Goal: Task Accomplishment & Management: Use online tool/utility

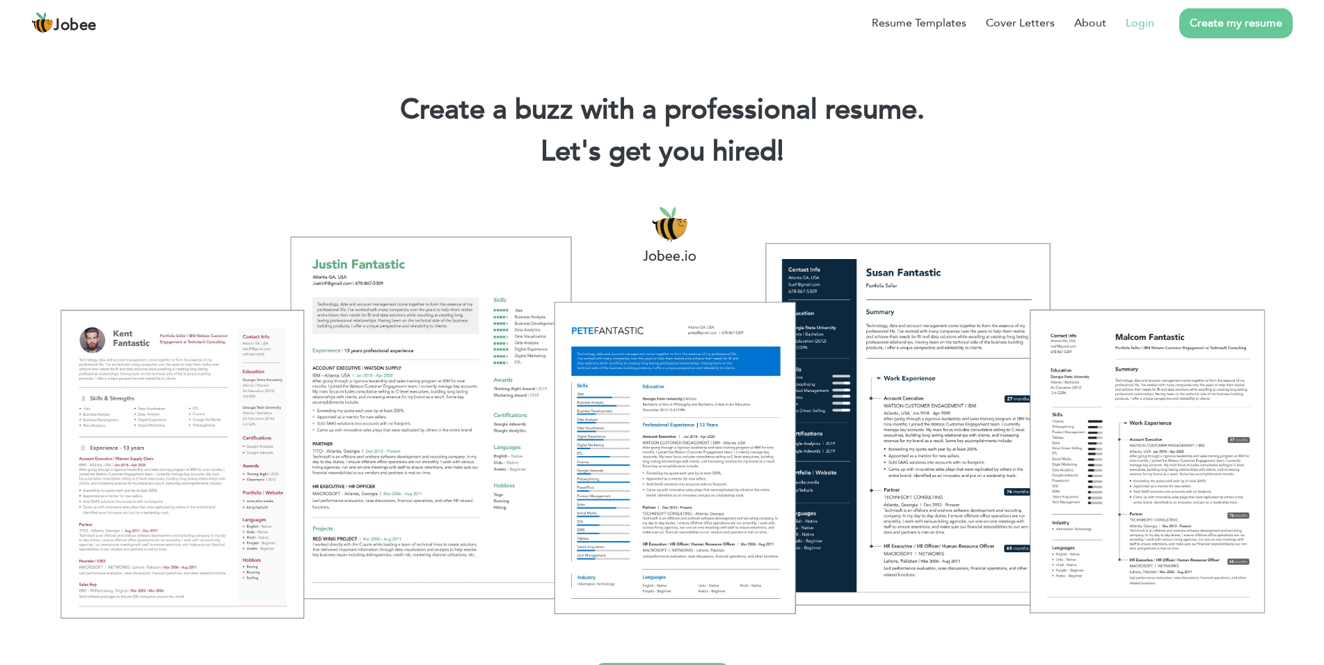
click at [1148, 24] on link "Login" at bounding box center [1140, 23] width 29 height 17
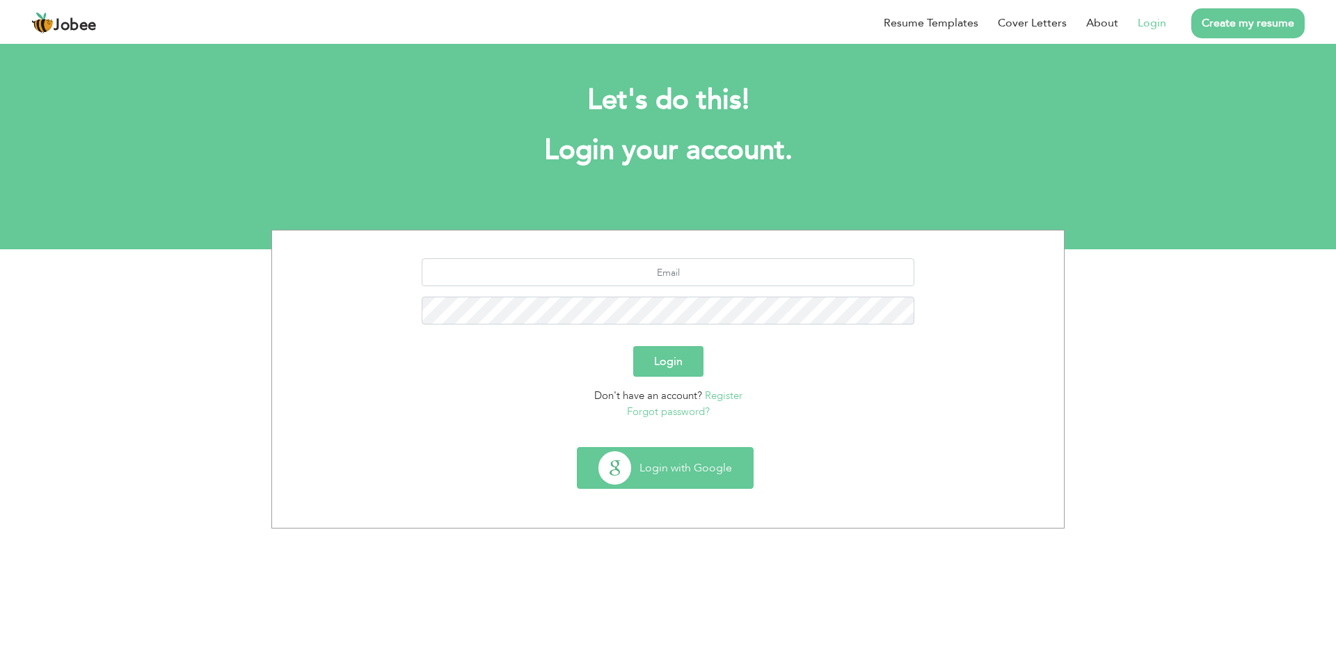
click at [683, 466] on button "Login with Google" at bounding box center [665, 467] width 175 height 40
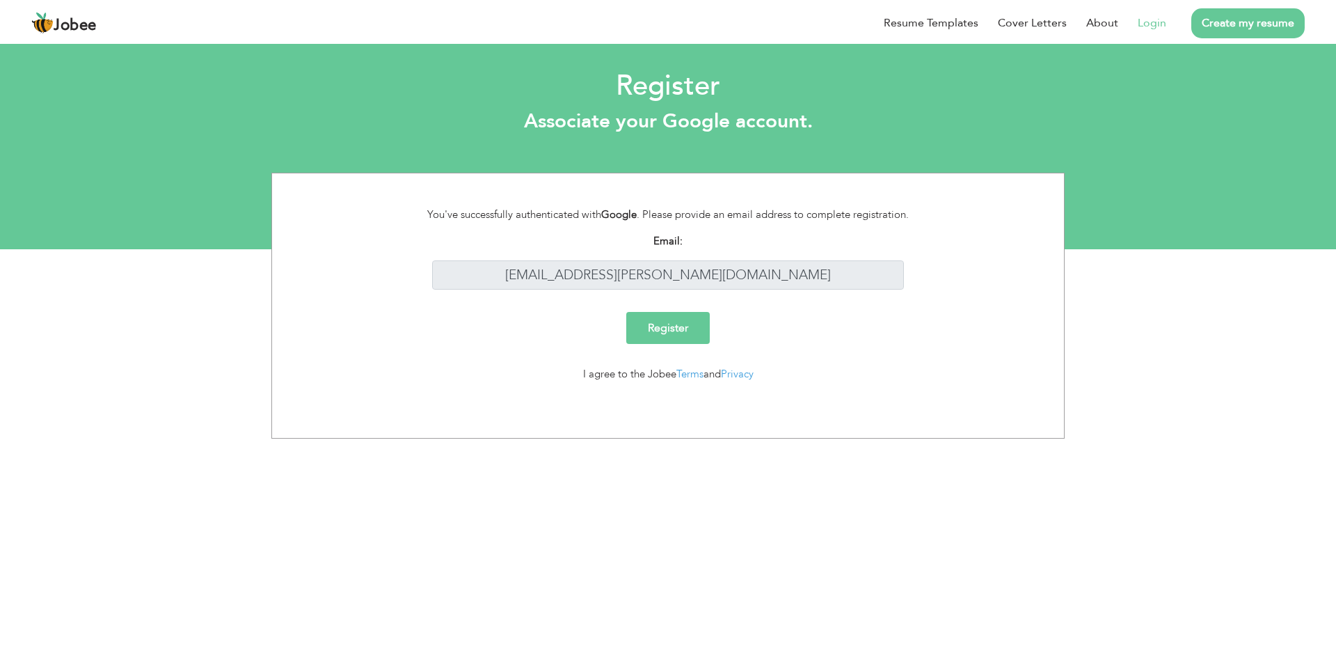
click at [659, 336] on input "Register" at bounding box center [668, 328] width 84 height 32
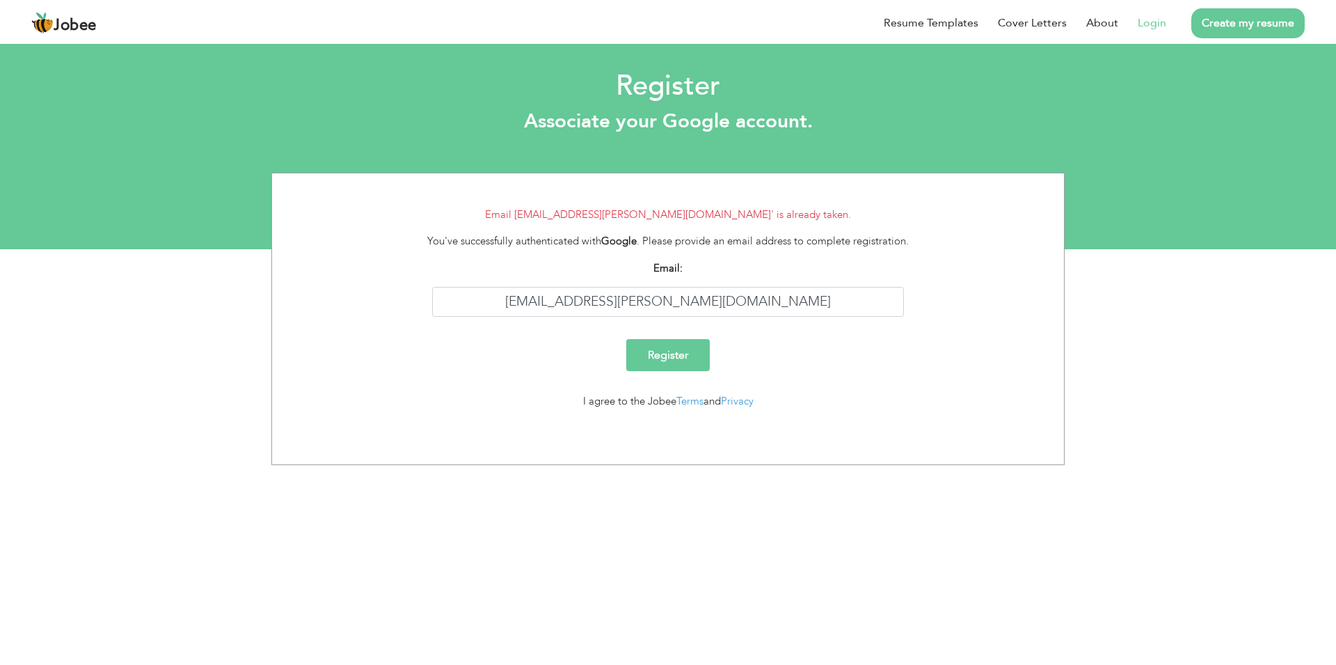
click at [1155, 26] on link "Login" at bounding box center [1152, 23] width 29 height 17
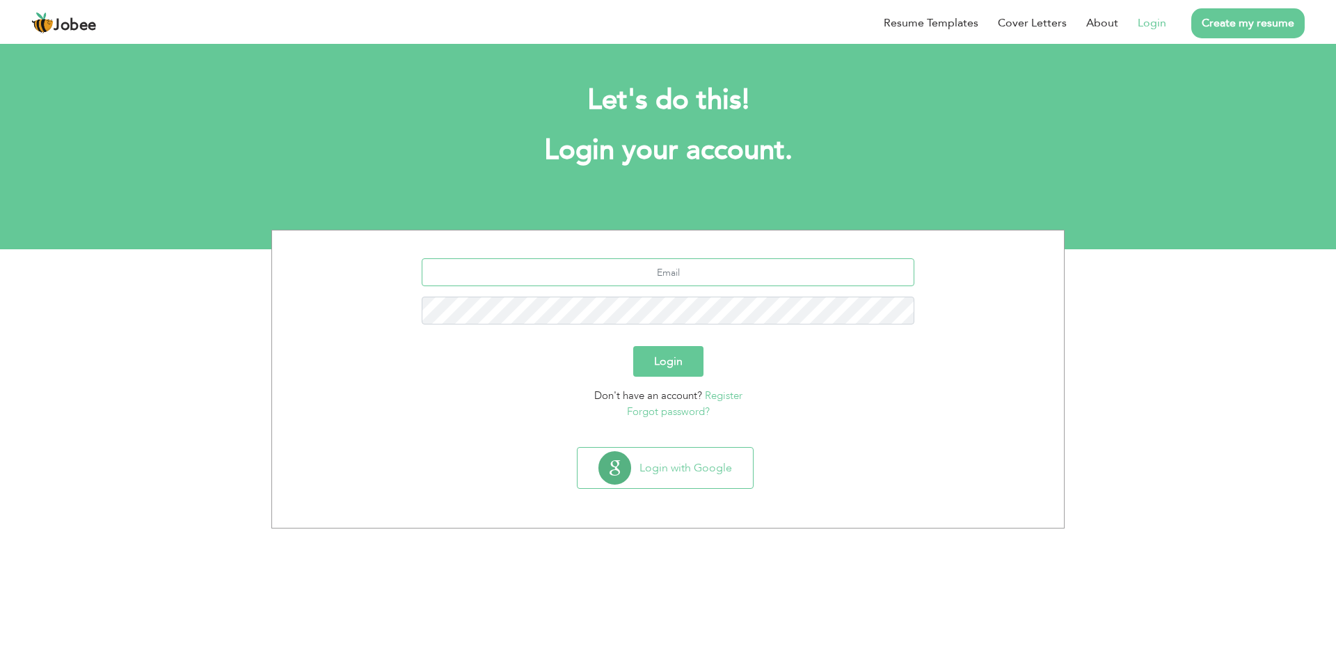
click at [657, 286] on input "text" at bounding box center [668, 272] width 493 height 28
type input "M"
type input "[EMAIL_ADDRESS][PERSON_NAME][DOMAIN_NAME]"
click at [633, 346] on button "Login" at bounding box center [668, 361] width 70 height 31
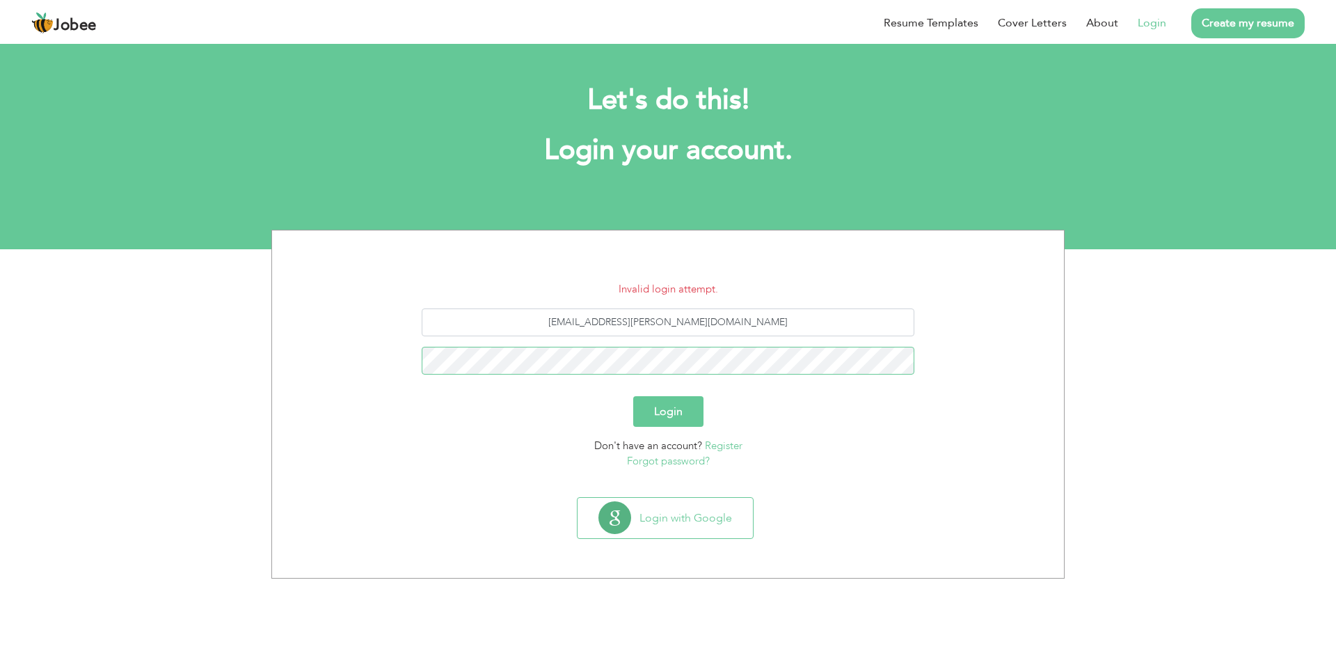
click at [633, 396] on button "Login" at bounding box center [668, 411] width 70 height 31
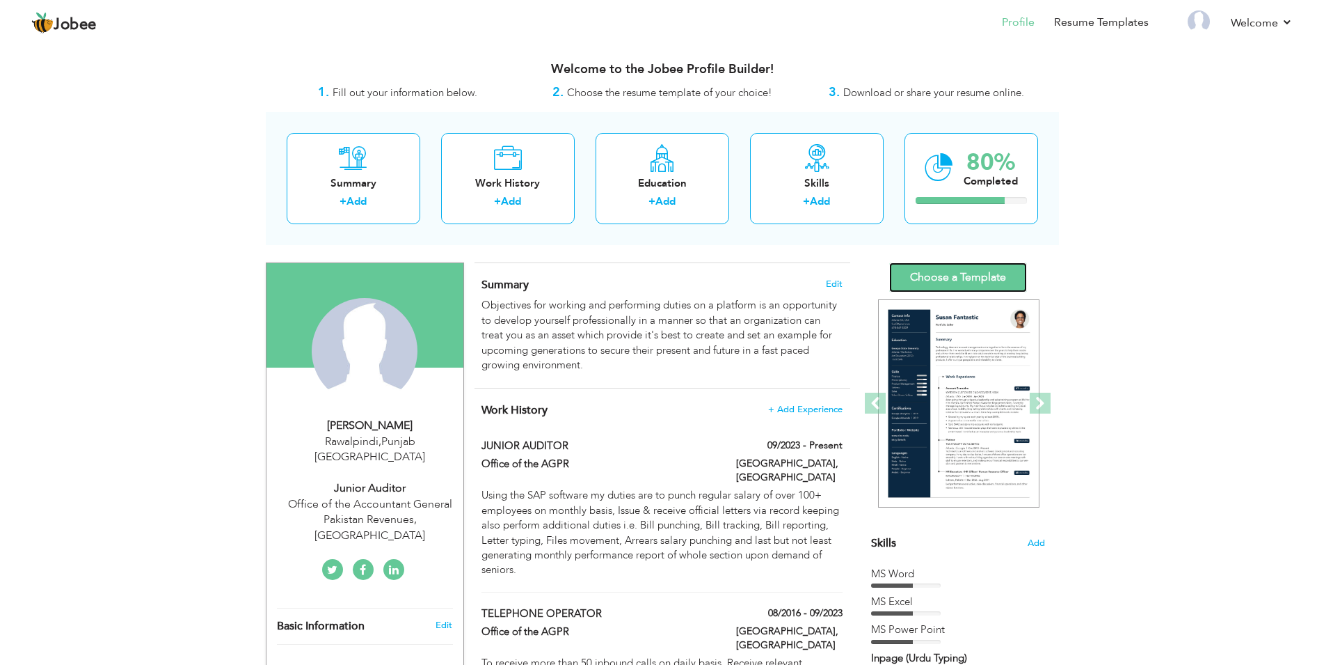
click at [950, 281] on link "Choose a Template" at bounding box center [958, 277] width 138 height 30
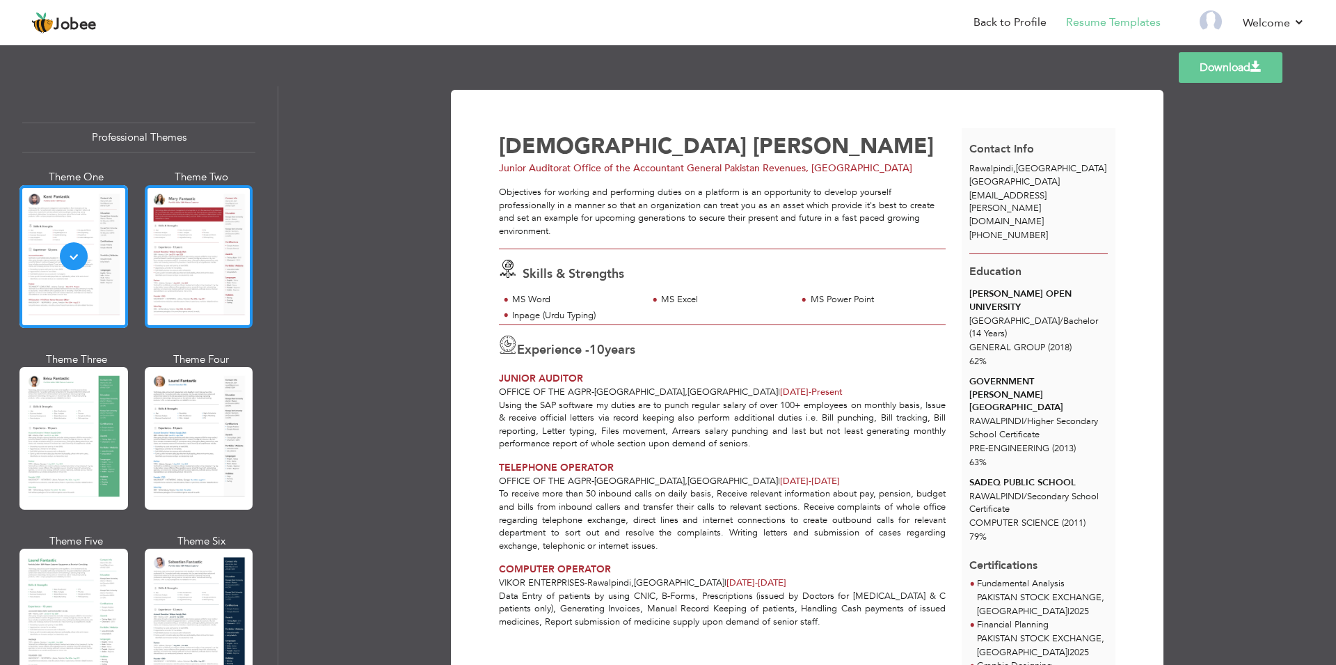
click at [175, 253] on div at bounding box center [199, 256] width 109 height 143
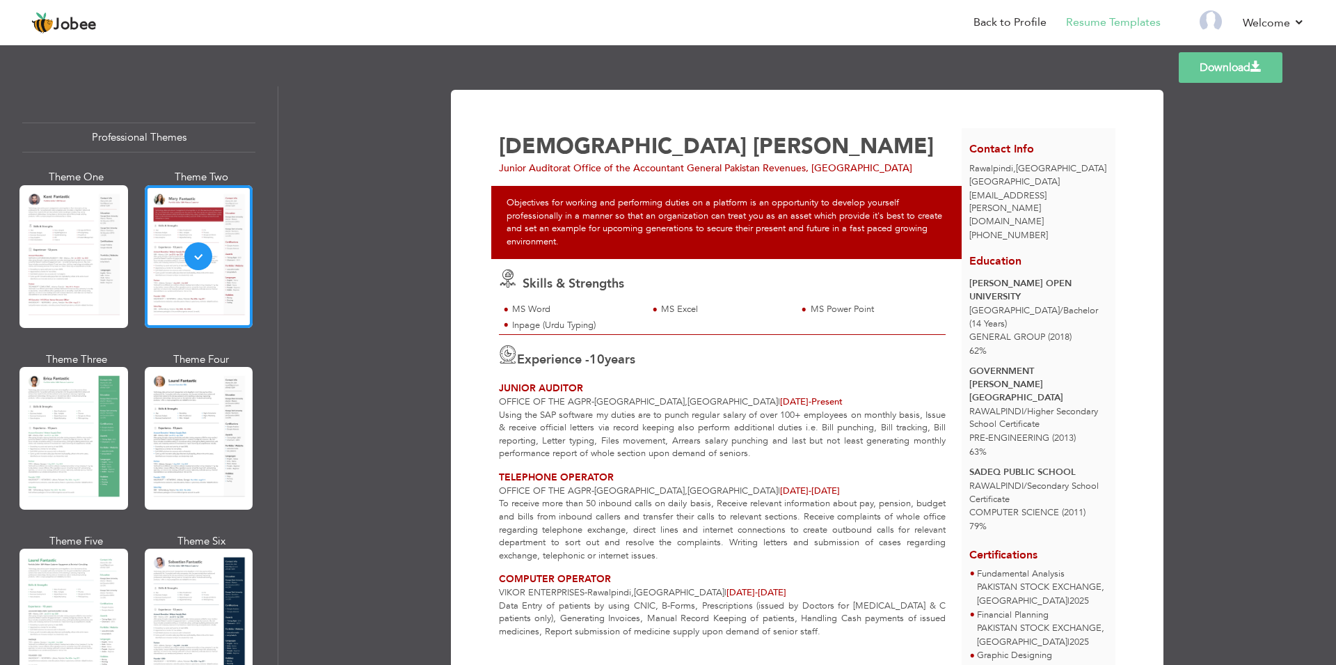
click at [1225, 75] on link "Download" at bounding box center [1231, 67] width 104 height 31
click at [1212, 88] on link "Log off" at bounding box center [1242, 94] width 125 height 30
